Goal: Transaction & Acquisition: Purchase product/service

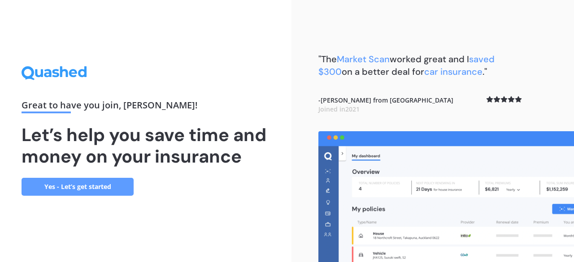
click at [48, 184] on link "Yes - Let’s get started" at bounding box center [78, 187] width 112 height 18
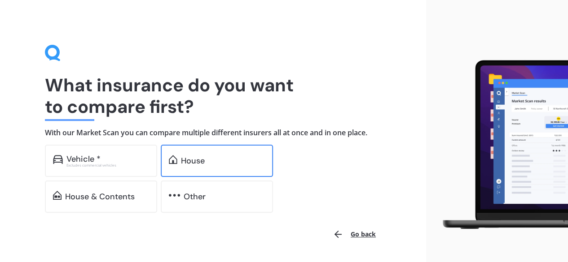
click at [202, 158] on div "House" at bounding box center [193, 161] width 24 height 9
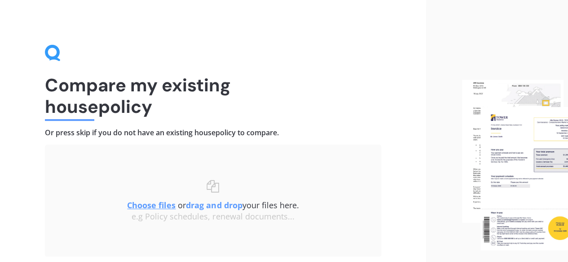
scroll to position [68, 0]
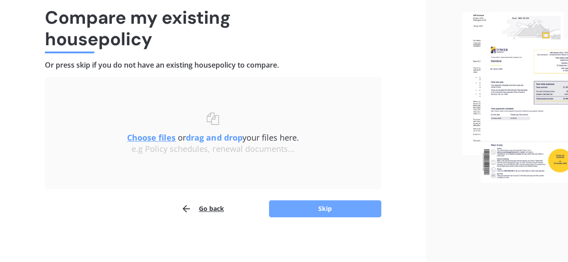
click at [319, 207] on button "Skip" at bounding box center [325, 209] width 112 height 17
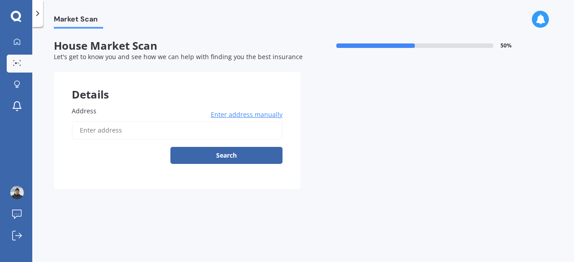
click at [196, 134] on input "Address" at bounding box center [177, 130] width 211 height 19
type input "135 Dunbars Road, Halswell, Christchurch 8025"
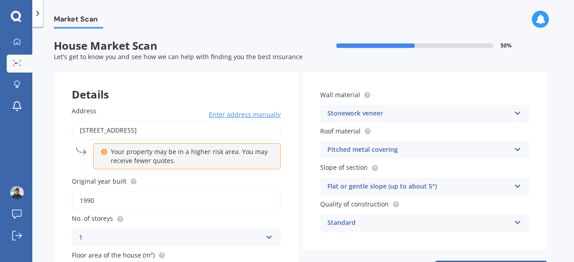
click at [103, 152] on icon at bounding box center [104, 151] width 6 height 6
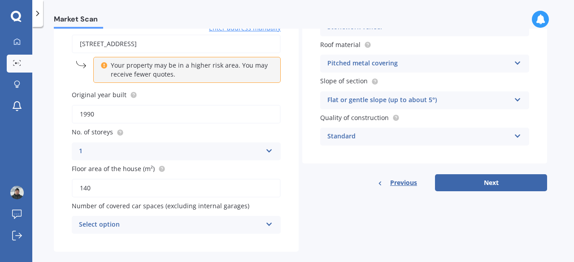
scroll to position [100, 0]
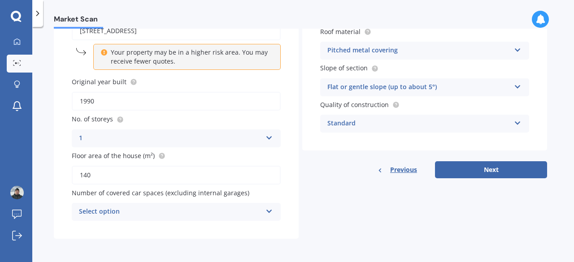
click at [114, 210] on div "Select option" at bounding box center [170, 212] width 183 height 11
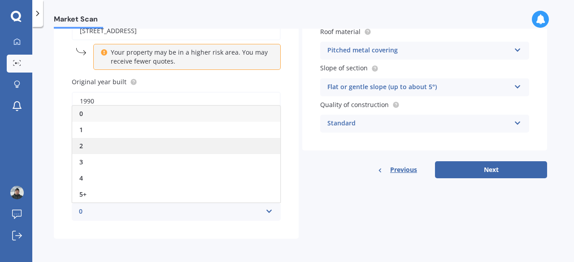
click at [92, 147] on div "2" at bounding box center [176, 146] width 208 height 16
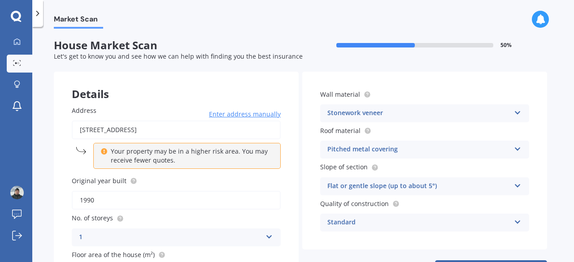
scroll to position [21, 0]
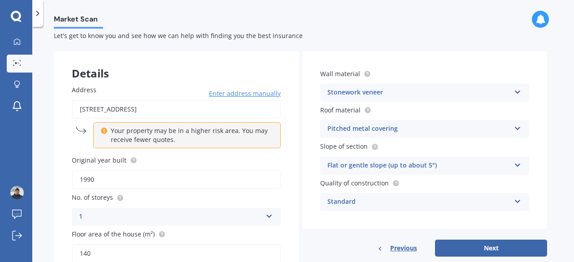
click at [424, 205] on div "Standard" at bounding box center [418, 202] width 183 height 11
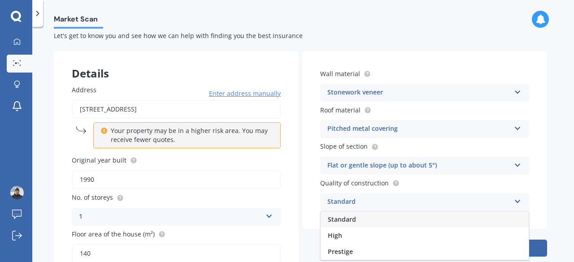
click at [424, 205] on div "Standard" at bounding box center [418, 202] width 183 height 11
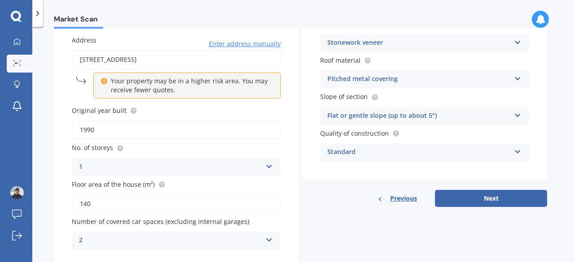
scroll to position [71, 0]
click at [483, 200] on button "Next" at bounding box center [491, 198] width 112 height 17
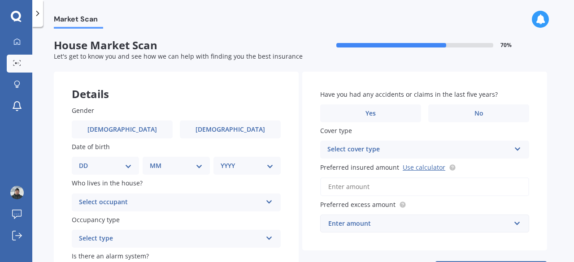
scroll to position [0, 0]
click at [138, 140] on div "Gender Male Female Date of birth DD 01 02 03 04 05 06 07 08 09 10 11 12 13 14 1…" at bounding box center [176, 213] width 245 height 251
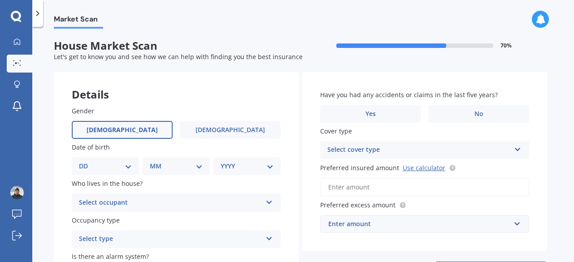
click at [133, 134] on label "Male" at bounding box center [122, 130] width 101 height 18
click at [0, 0] on input "Male" at bounding box center [0, 0] width 0 height 0
click at [118, 163] on select "DD 01 02 03 04 05 06 07 08 09 10 11 12 13 14 15 16 17 18 19 20 21 22 23 24 25 2…" at bounding box center [105, 167] width 53 height 10
select select "22"
click at [86, 162] on select "DD 01 02 03 04 05 06 07 08 09 10 11 12 13 14 15 16 17 18 19 20 21 22 23 24 25 2…" at bounding box center [105, 167] width 53 height 10
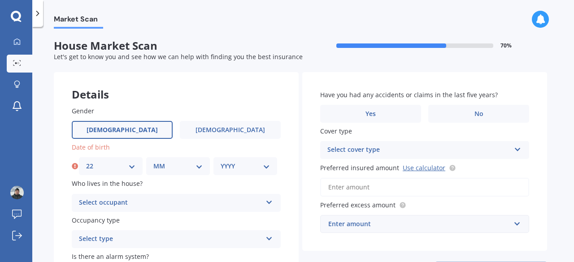
click at [183, 166] on select "MM 01 02 03 04 05 06 07 08 09 10 11 12" at bounding box center [177, 167] width 49 height 10
select select "06"
click at [153, 162] on select "MM 01 02 03 04 05 06 07 08 09 10 11 12" at bounding box center [177, 167] width 49 height 10
click at [233, 166] on select "YYYY 2009 2008 2007 2006 2005 2004 2003 2002 2001 2000 1999 1998 1997 1996 1995…" at bounding box center [245, 167] width 49 height 10
select select "1984"
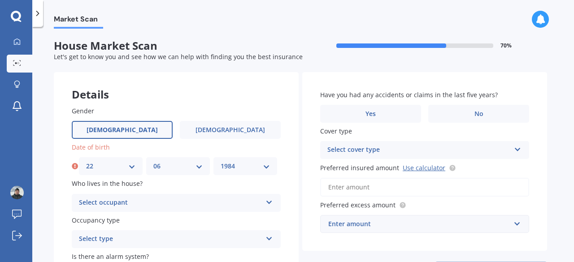
click at [221, 162] on select "YYYY 2009 2008 2007 2006 2005 2004 2003 2002 2001 2000 1999 1998 1997 1996 1995…" at bounding box center [245, 167] width 49 height 10
click at [172, 200] on div "Select occupant" at bounding box center [170, 203] width 183 height 11
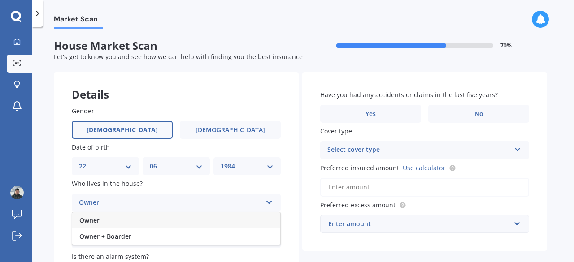
click at [102, 218] on div "Owner" at bounding box center [176, 221] width 208 height 16
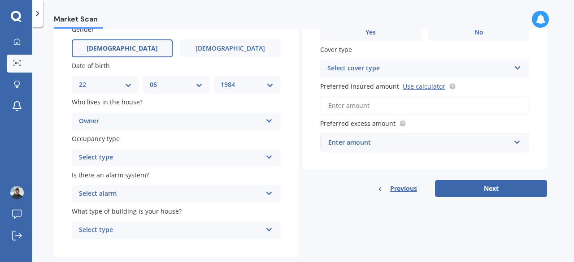
scroll to position [83, 0]
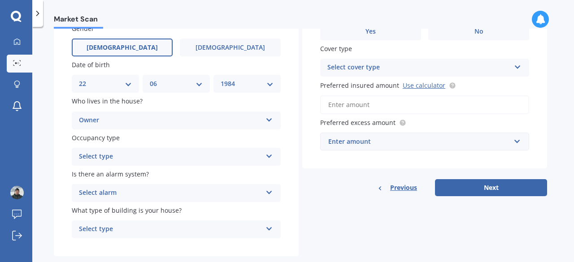
click at [110, 158] on div "Select type" at bounding box center [170, 157] width 183 height 11
click at [106, 173] on span "Permanent" at bounding box center [96, 174] width 34 height 9
click at [110, 190] on div "Select alarm" at bounding box center [170, 193] width 183 height 11
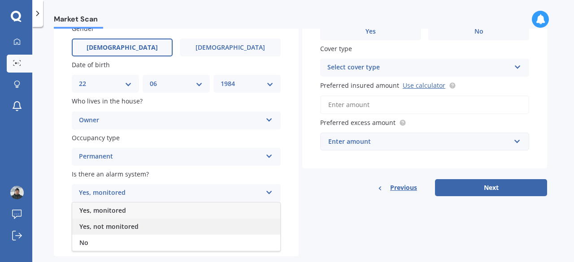
click at [102, 225] on span "Yes, not monitored" at bounding box center [108, 227] width 59 height 9
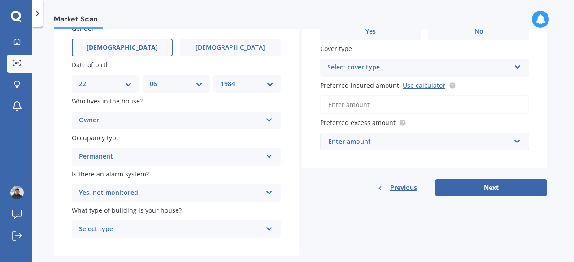
click at [105, 230] on div "Select type" at bounding box center [170, 229] width 183 height 11
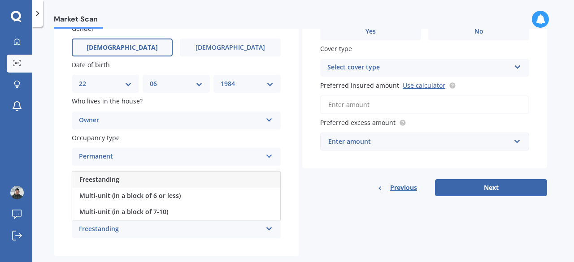
click at [104, 180] on span "Freestanding" at bounding box center [99, 179] width 40 height 9
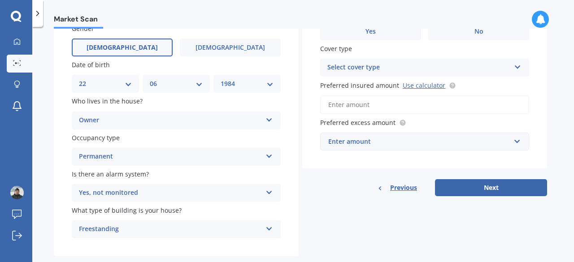
click at [114, 193] on div "Yes, not monitored" at bounding box center [170, 193] width 183 height 11
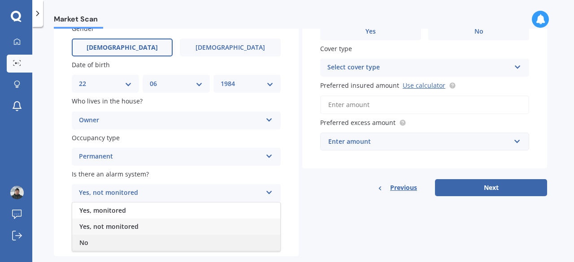
click at [97, 240] on div "No" at bounding box center [176, 243] width 208 height 16
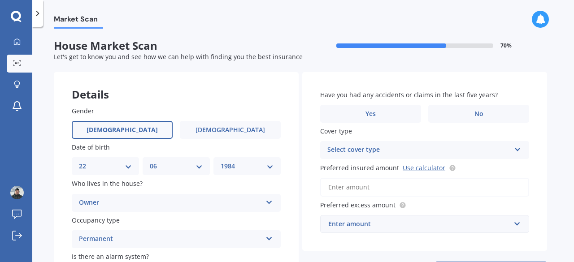
scroll to position [0, 0]
click at [454, 114] on label "No" at bounding box center [478, 114] width 101 height 18
click at [0, 0] on input "No" at bounding box center [0, 0] width 0 height 0
click at [444, 151] on div "Select cover type" at bounding box center [418, 150] width 183 height 11
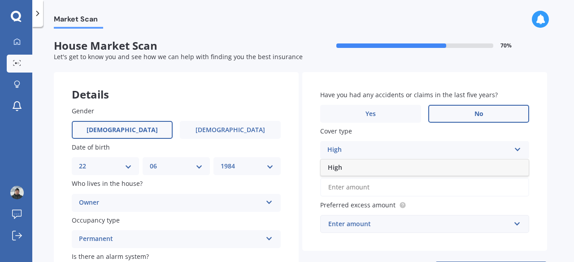
click at [429, 153] on div "High" at bounding box center [418, 150] width 183 height 11
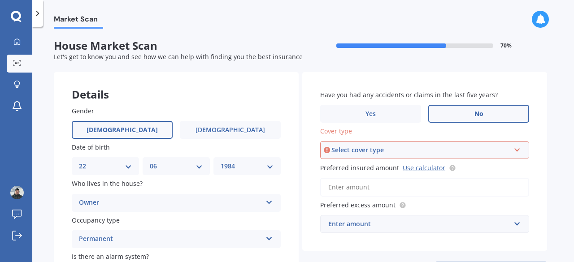
click at [429, 153] on div "Select cover type" at bounding box center [421, 150] width 179 height 10
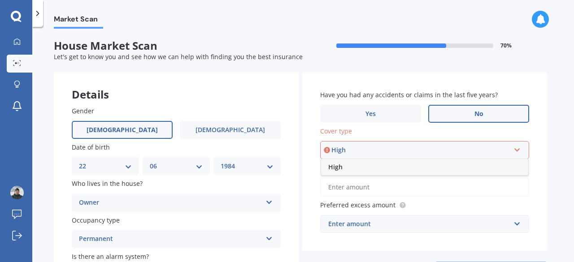
scroll to position [1, 0]
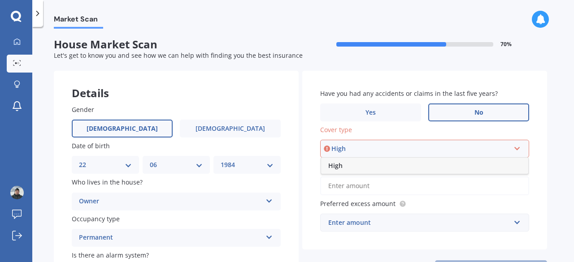
click at [413, 164] on div "High" at bounding box center [424, 166] width 207 height 16
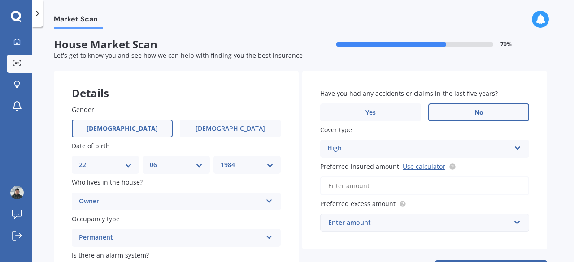
click at [419, 186] on input "Preferred insured amount Use calculator" at bounding box center [424, 186] width 209 height 19
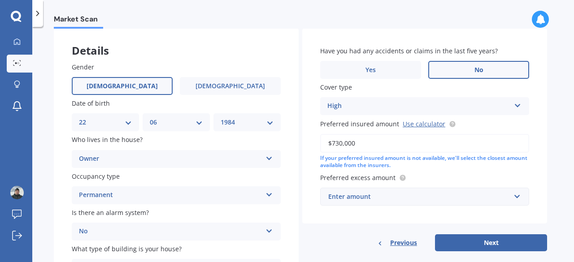
scroll to position [45, 0]
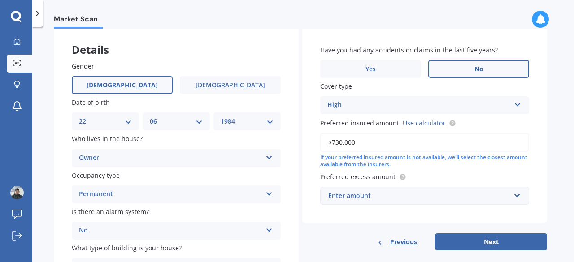
type input "$730,000"
click at [415, 202] on input "text" at bounding box center [421, 196] width 201 height 17
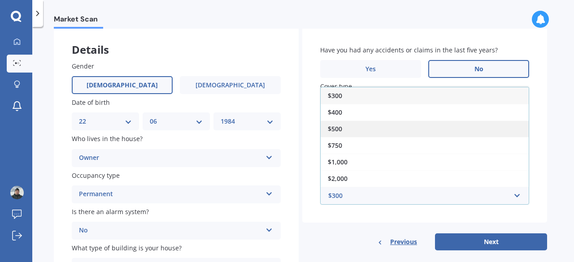
click at [358, 129] on div "$500" at bounding box center [425, 129] width 208 height 17
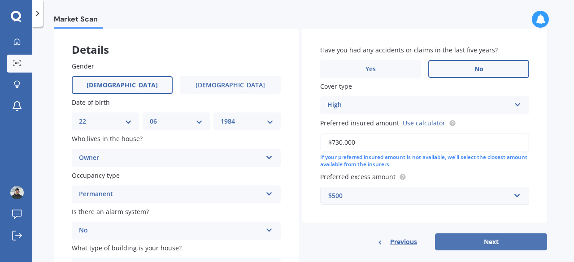
click at [492, 247] on button "Next" at bounding box center [491, 242] width 112 height 17
select select "22"
select select "06"
select select "1984"
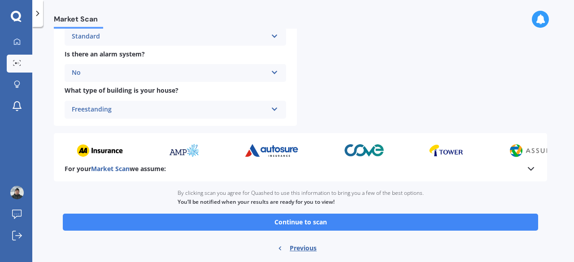
scroll to position [361, 0]
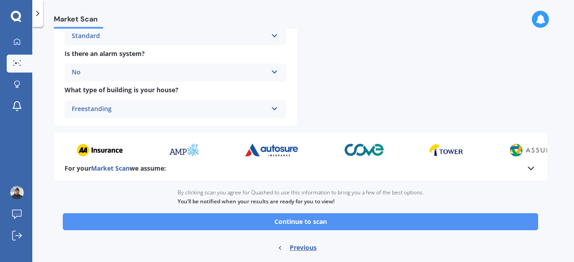
click at [461, 220] on button "Continue to scan" at bounding box center [301, 222] width 476 height 17
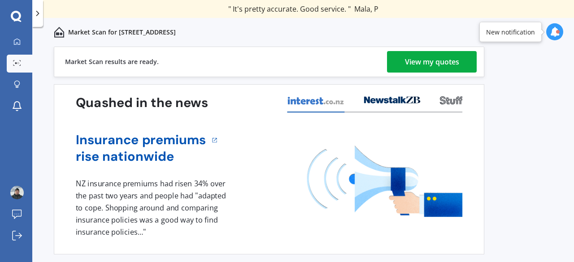
click at [428, 59] on div "View my quotes" at bounding box center [432, 62] width 54 height 22
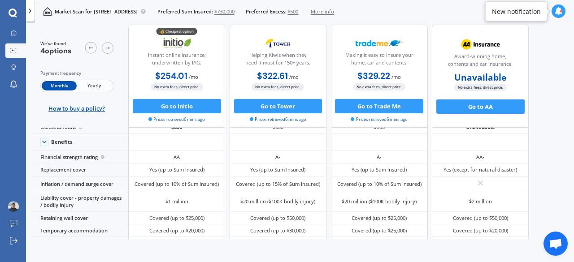
scroll to position [34, 0]
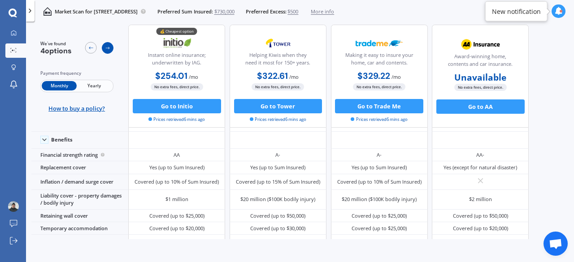
click at [110, 46] on icon at bounding box center [108, 48] width 6 height 6
click at [85, 52] on div at bounding box center [99, 48] width 28 height 15
click at [90, 84] on span "Yearly" at bounding box center [94, 86] width 35 height 9
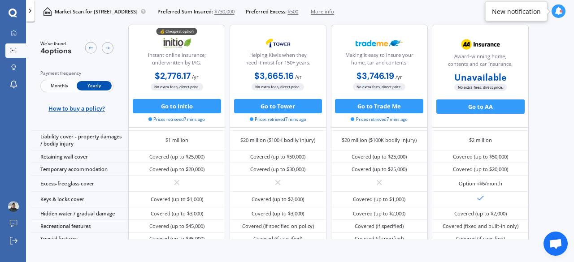
scroll to position [0, 0]
